Goal: Navigation & Orientation: Find specific page/section

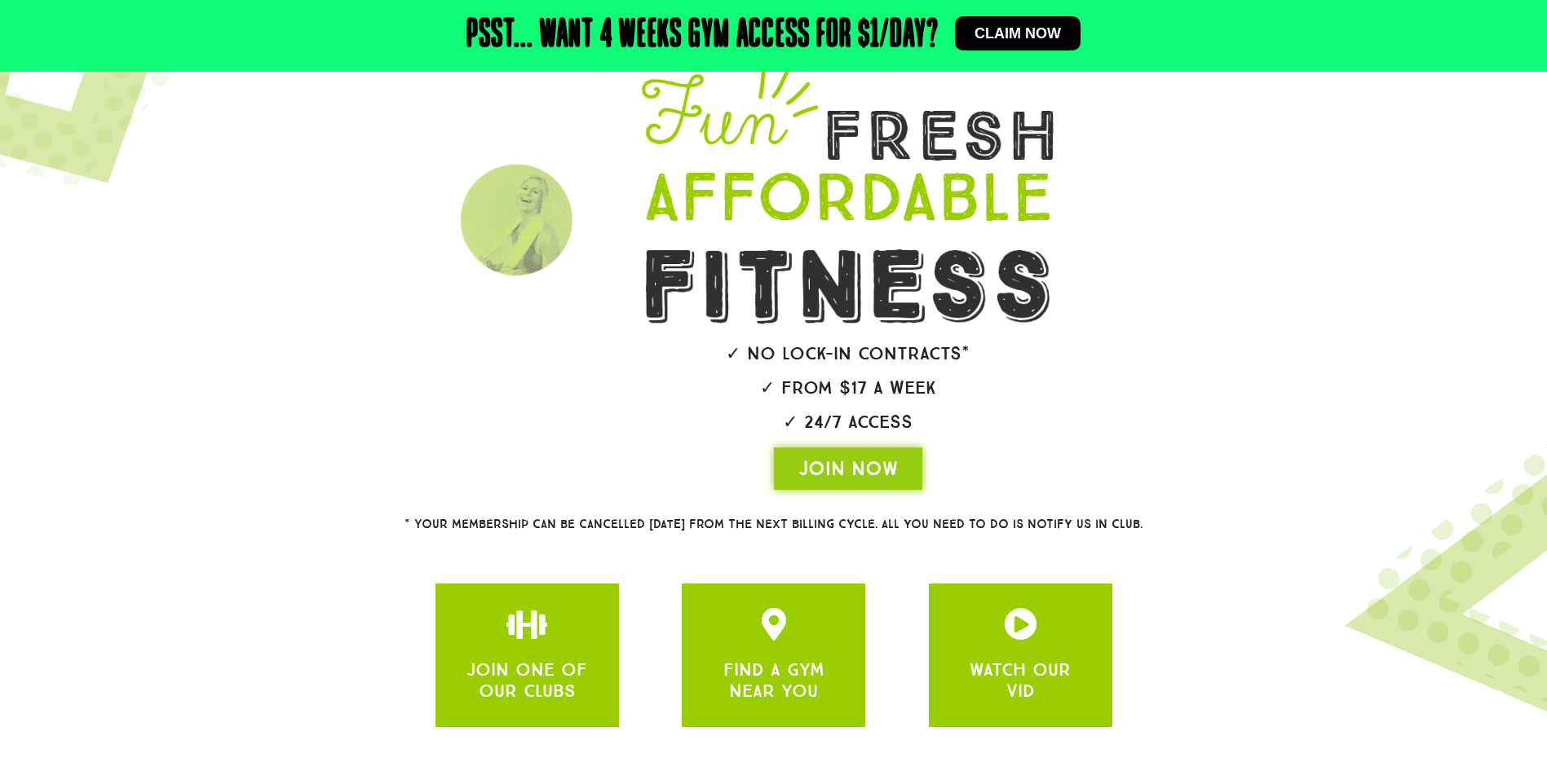
scroll to position [225, 0]
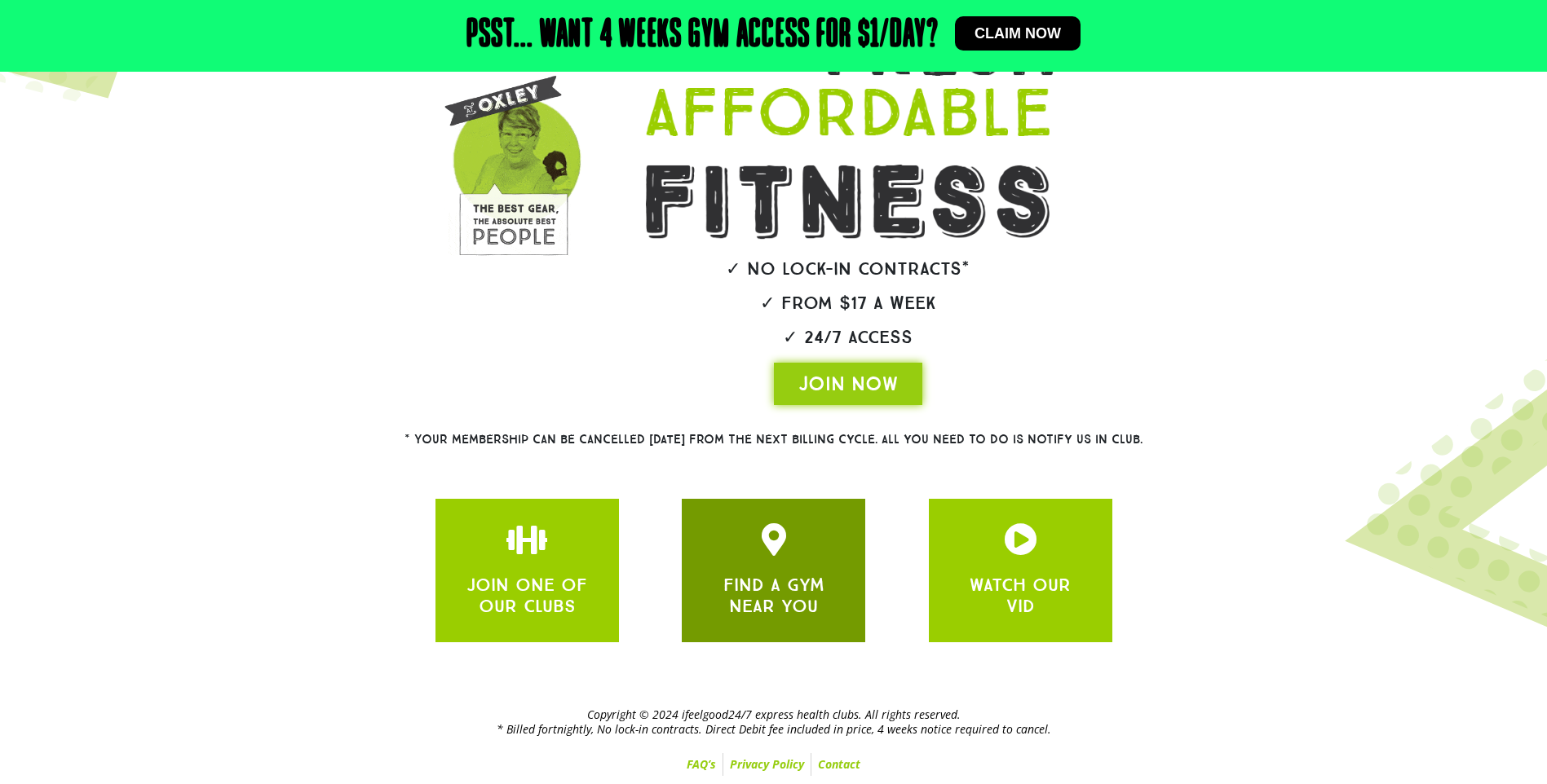
click at [764, 564] on div "FIND A GYM NEAR YOU" at bounding box center [774, 571] width 135 height 95
click at [799, 567] on div "FIND A GYM NEAR YOU" at bounding box center [774, 571] width 135 height 95
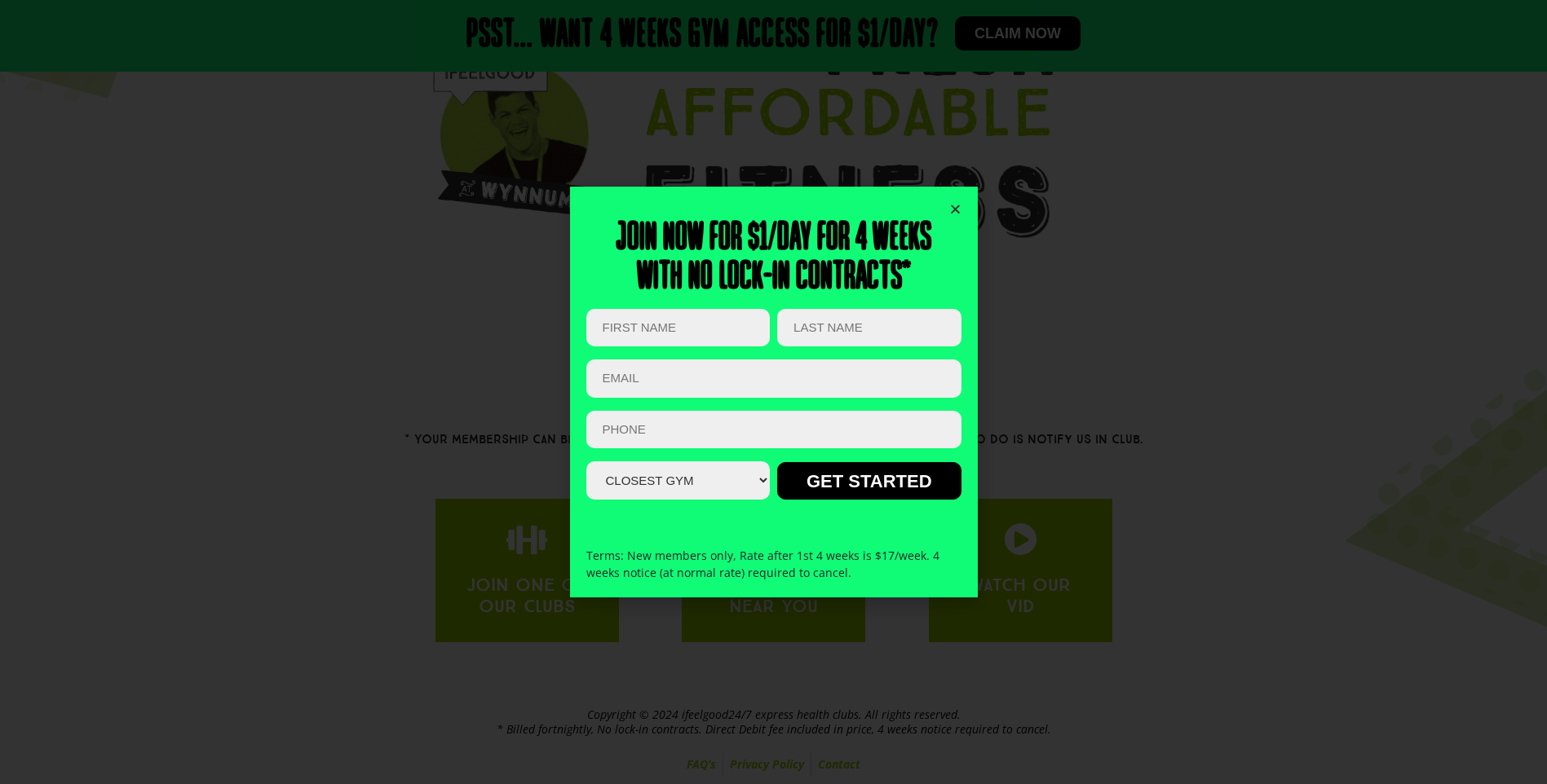
click at [957, 211] on icon "Close" at bounding box center [955, 209] width 12 height 12
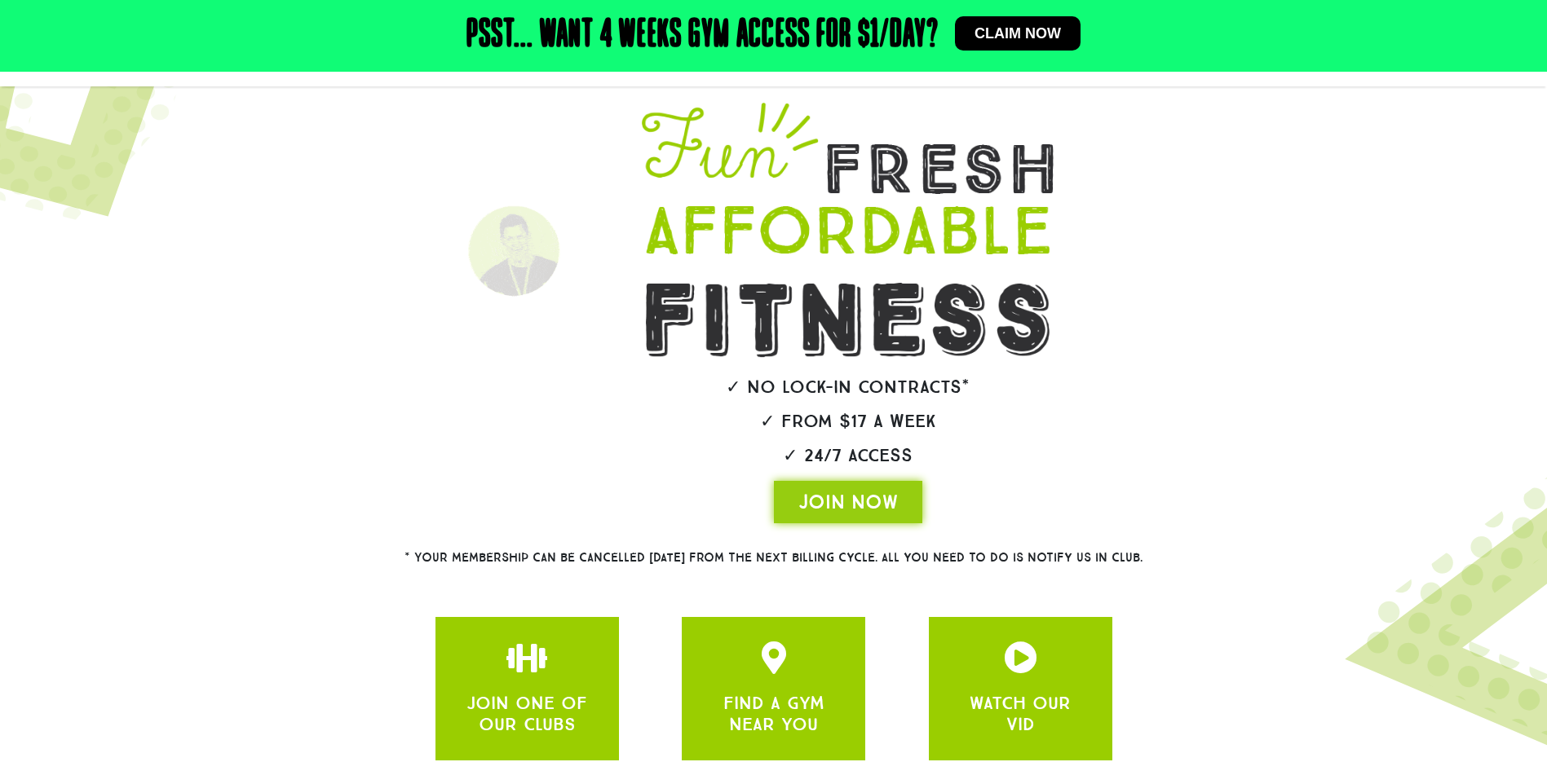
scroll to position [0, 0]
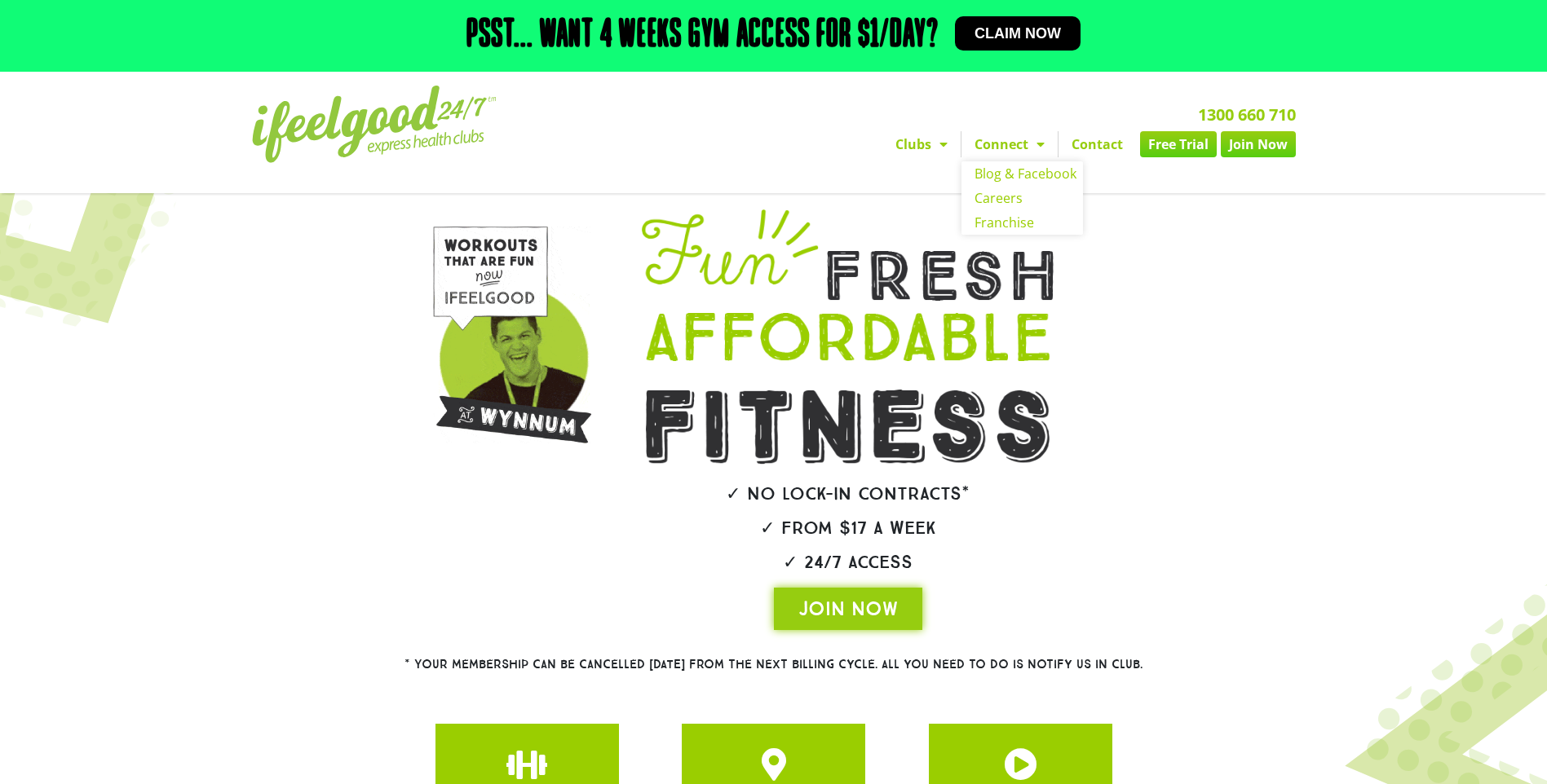
click at [952, 152] on link "Clubs" at bounding box center [921, 144] width 79 height 27
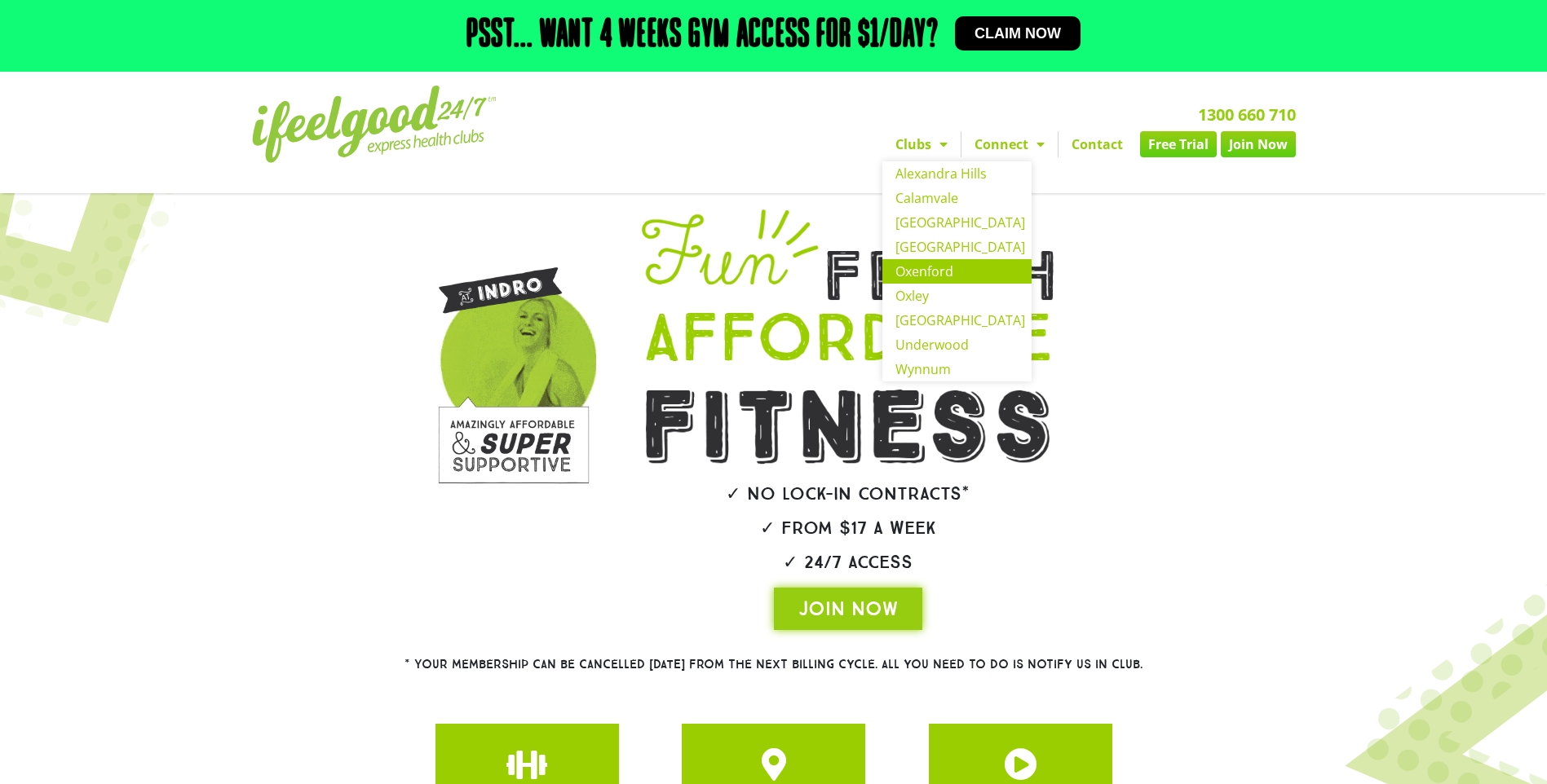
click at [906, 268] on link "Oxenford" at bounding box center [956, 271] width 149 height 25
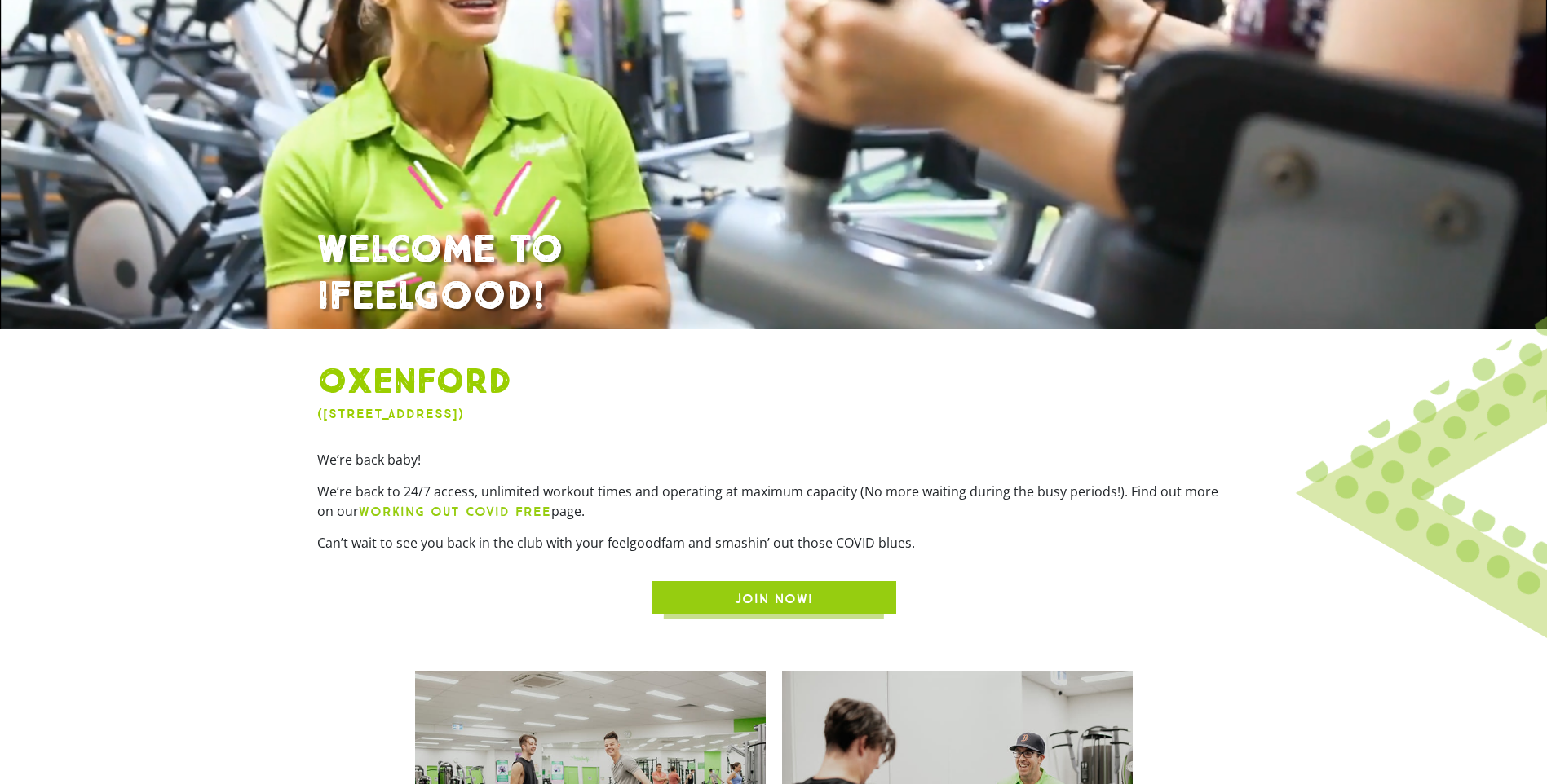
scroll to position [291, 0]
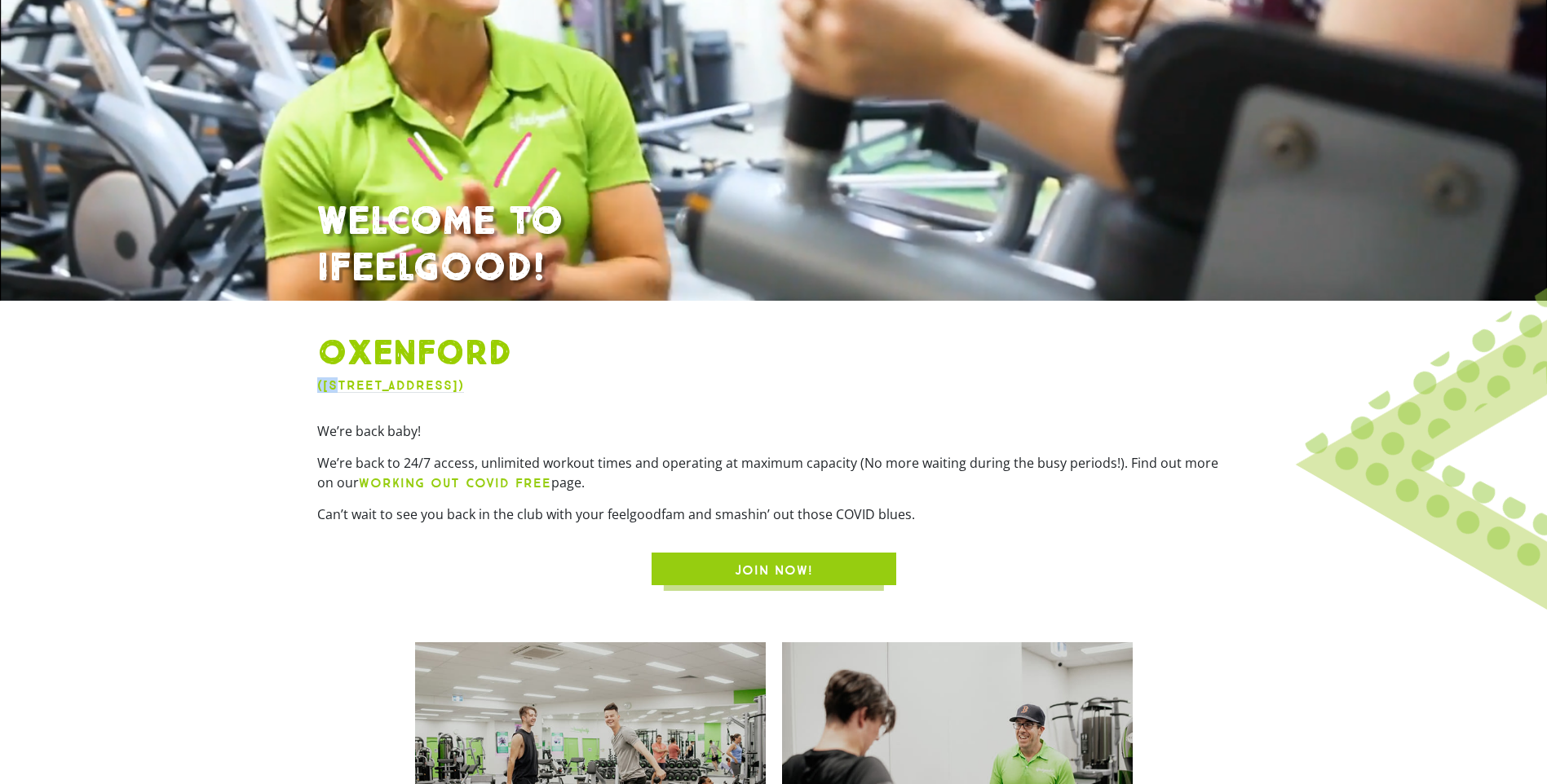
drag, startPoint x: 681, startPoint y: 385, endPoint x: 337, endPoint y: 400, distance: 344.3
click at [337, 400] on div "Oxenford ([STREET_ADDRESS]) We’re back baby! We’re back to 24/7 access, unlimit…" at bounding box center [774, 459] width 930 height 268
drag, startPoint x: 336, startPoint y: 400, endPoint x: 210, endPoint y: 420, distance: 127.6
click at [210, 420] on section "Oxenford ([STREET_ADDRESS]) We’re back baby! We’re back to 24/7 access, unlimit…" at bounding box center [773, 459] width 1547 height 268
